Goal: Check status

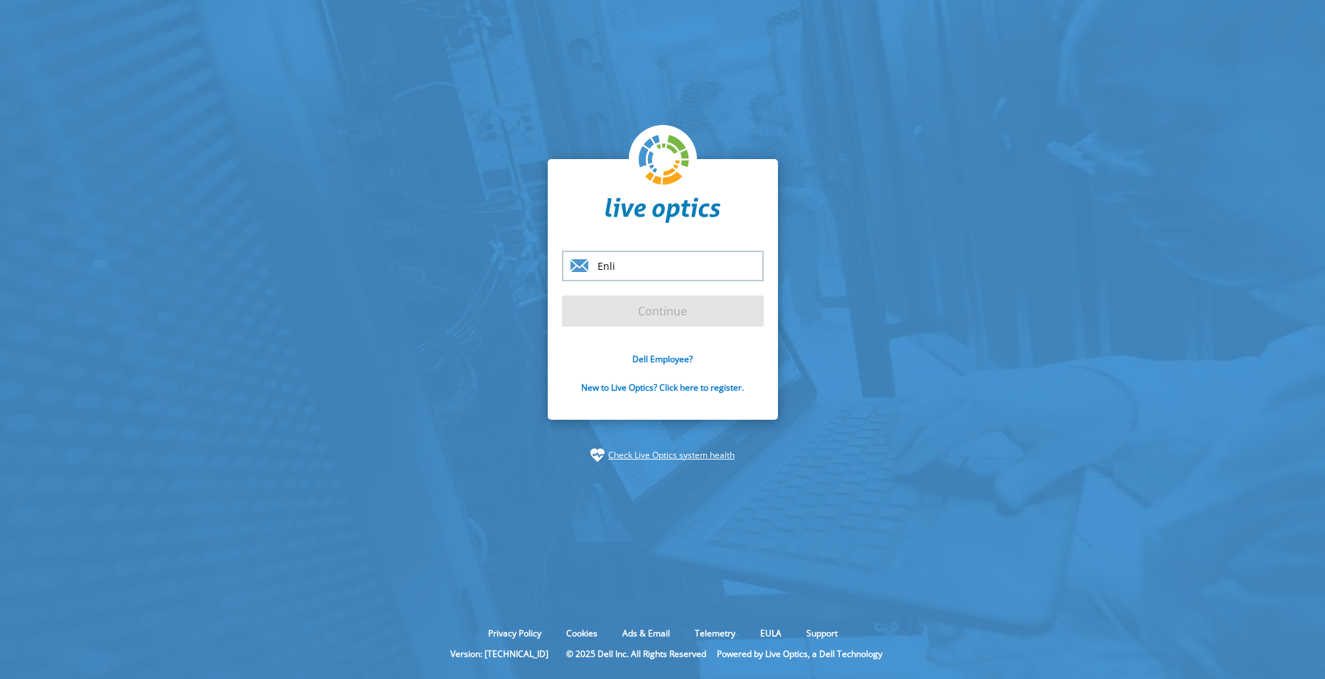
type input "enlil.Bauza@dell.com"
click at [656, 311] on input "Continue" at bounding box center [663, 311] width 202 height 31
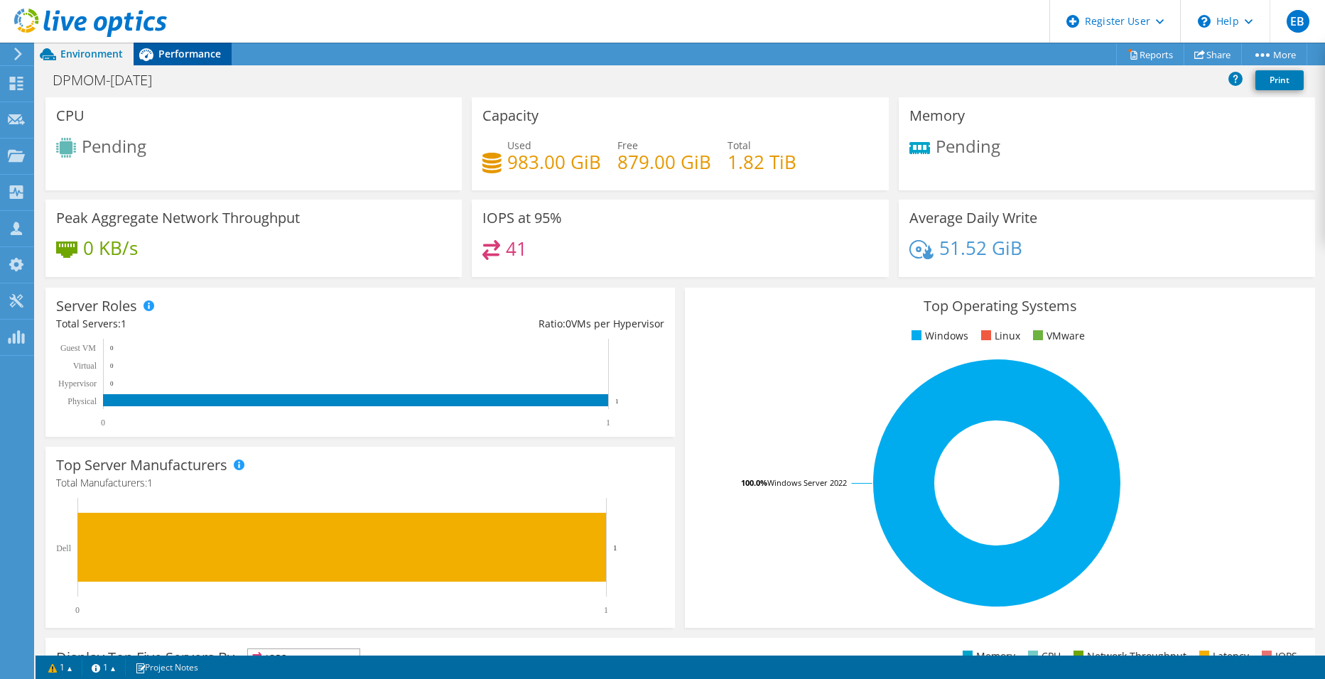
click at [174, 61] on div "Performance" at bounding box center [183, 54] width 98 height 23
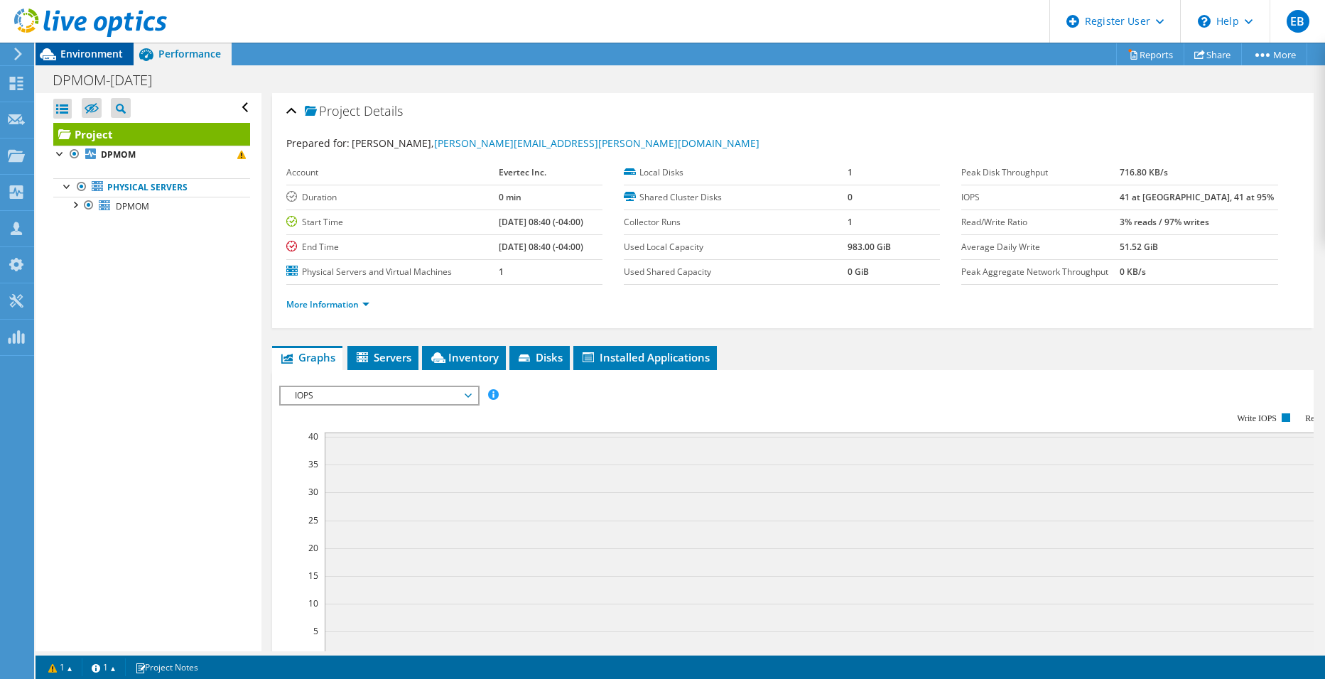
drag, startPoint x: 93, startPoint y: 52, endPoint x: 102, endPoint y: 55, distance: 9.2
click at [94, 51] on span "Environment" at bounding box center [91, 53] width 63 height 13
